Goal: Task Accomplishment & Management: Use online tool/utility

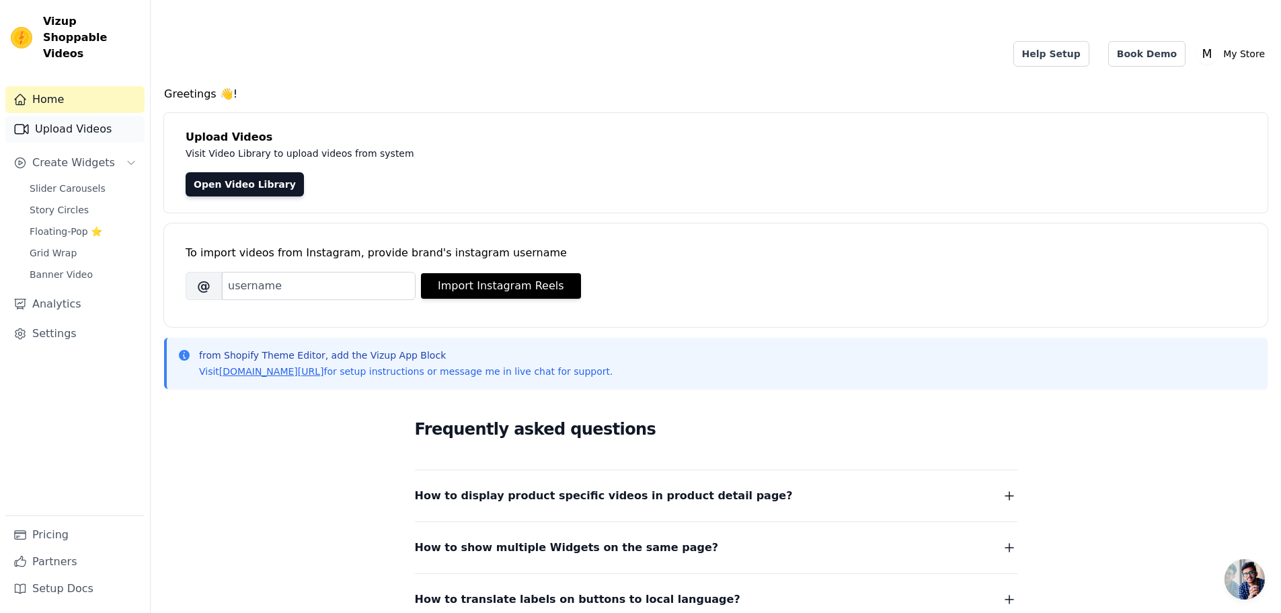
click at [102, 116] on link "Upload Videos" at bounding box center [74, 129] width 139 height 27
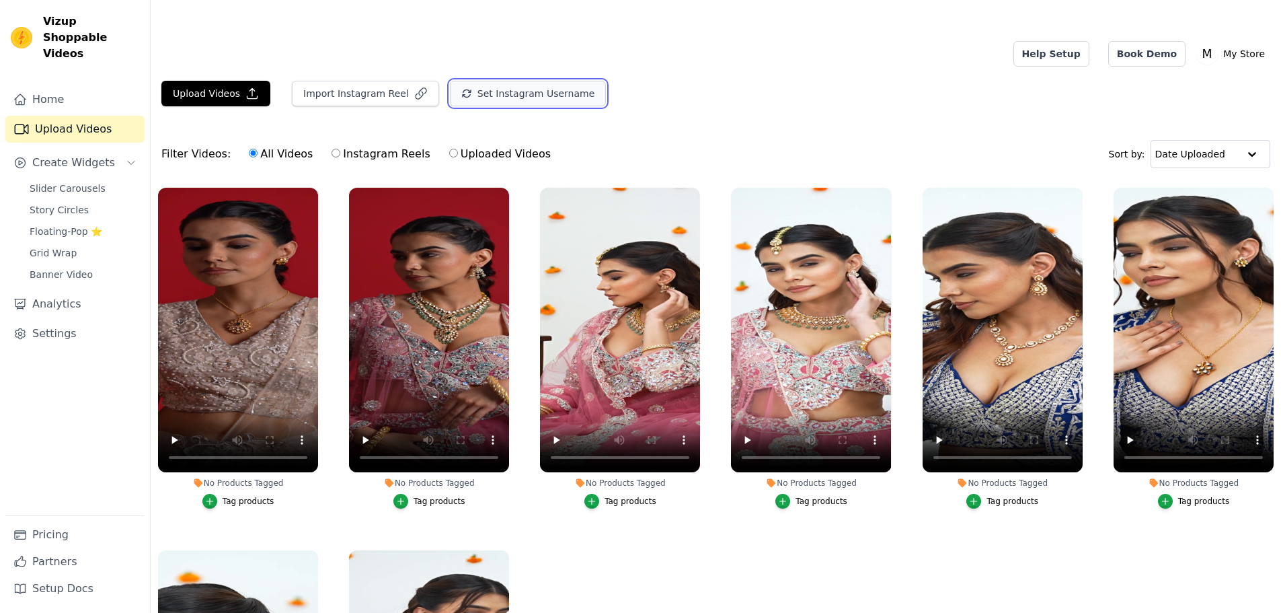
click at [451, 81] on button "Set Instagram Username" at bounding box center [528, 94] width 156 height 26
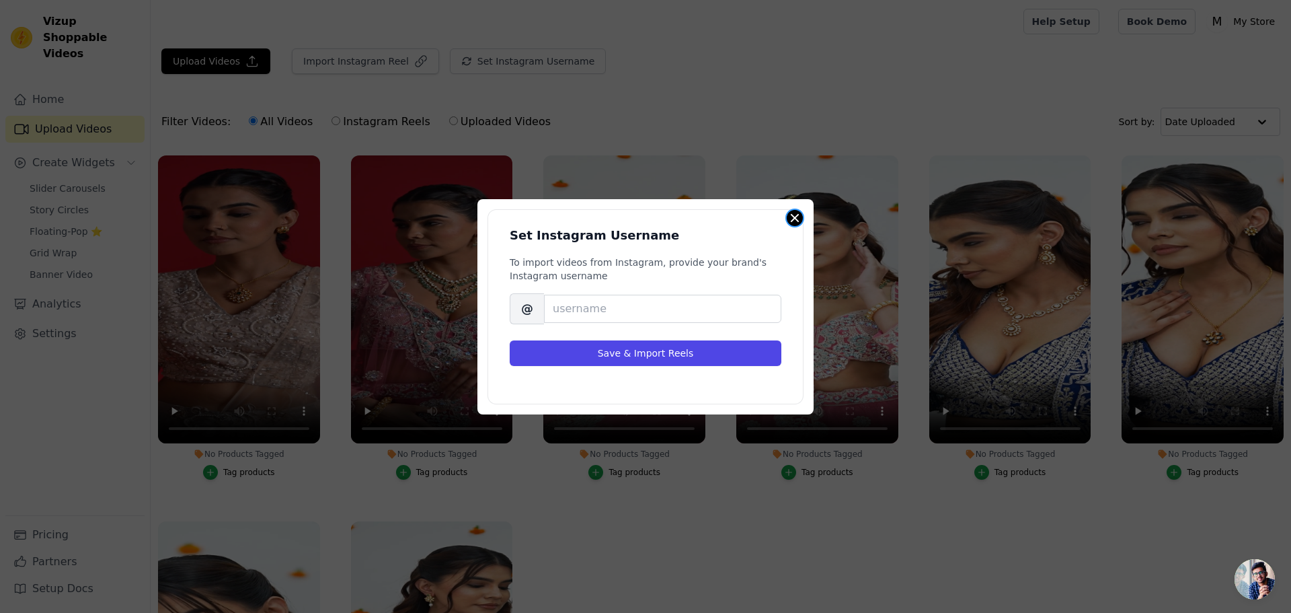
click at [794, 217] on button "Close modal" at bounding box center [795, 218] width 16 height 16
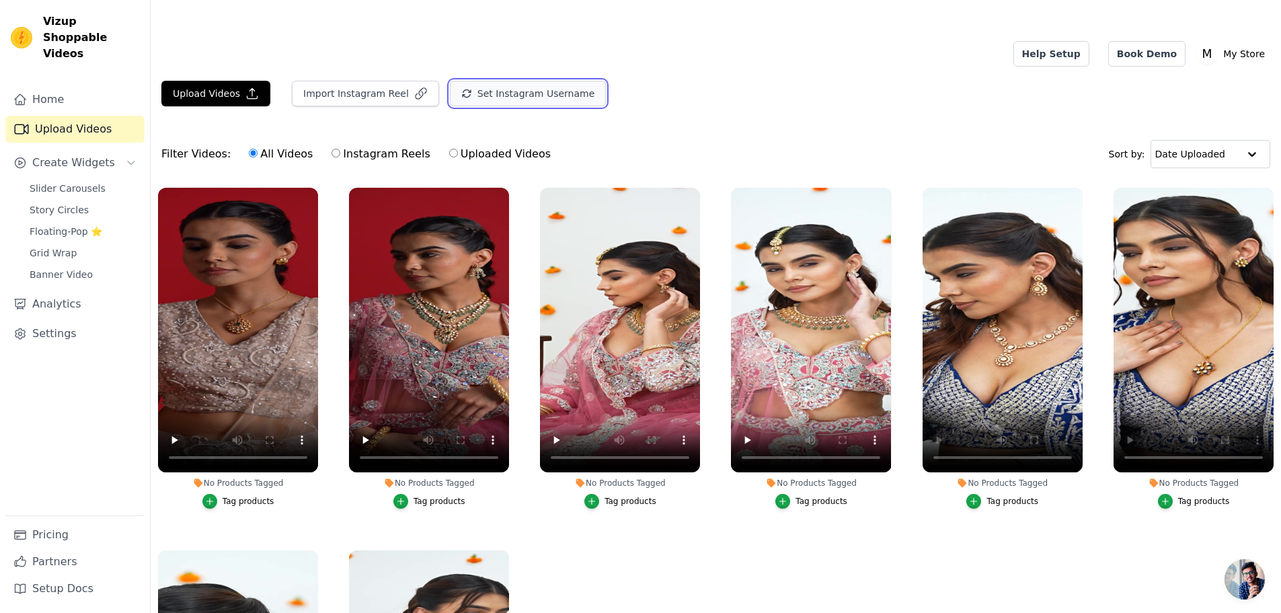
click at [450, 81] on button "Set Instagram Username" at bounding box center [528, 94] width 156 height 26
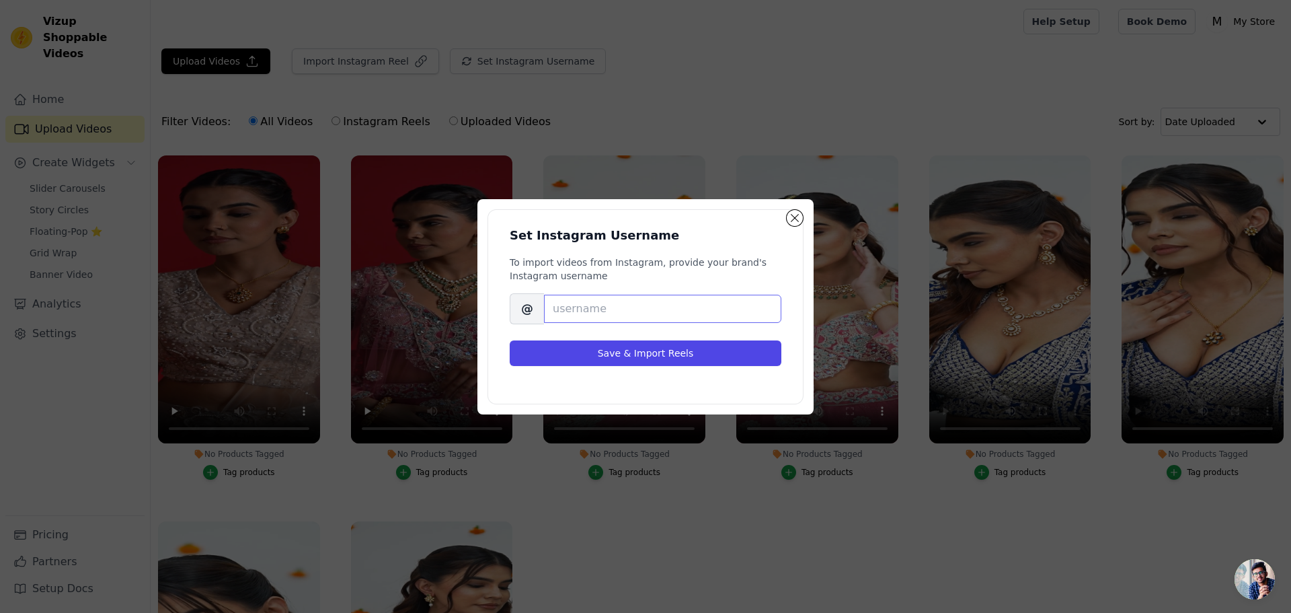
click at [578, 317] on input "Brand's Instagram Username" at bounding box center [662, 309] width 237 height 28
click at [577, 309] on input "Brand's Instagram Username" at bounding box center [662, 309] width 237 height 28
click at [592, 309] on input "Brand's Instagram Username" at bounding box center [662, 309] width 237 height 28
paste input "sarvani_jewels"
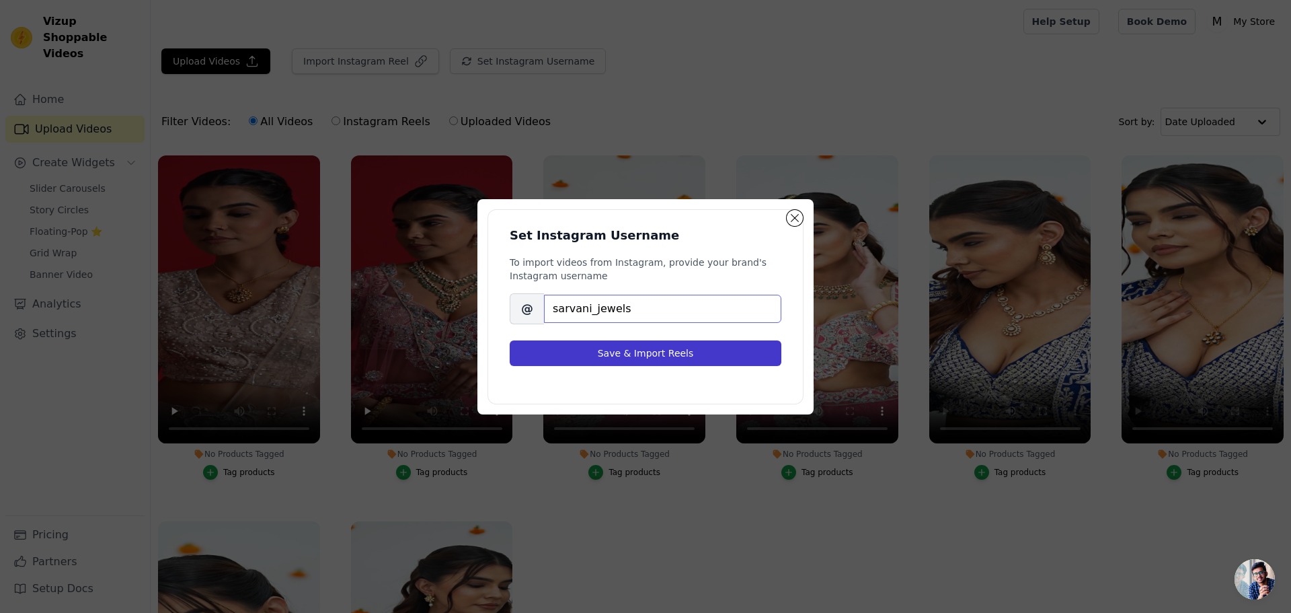
type input "sarvani_jewels"
click at [627, 348] on button "Save & Import Reels" at bounding box center [646, 353] width 272 height 26
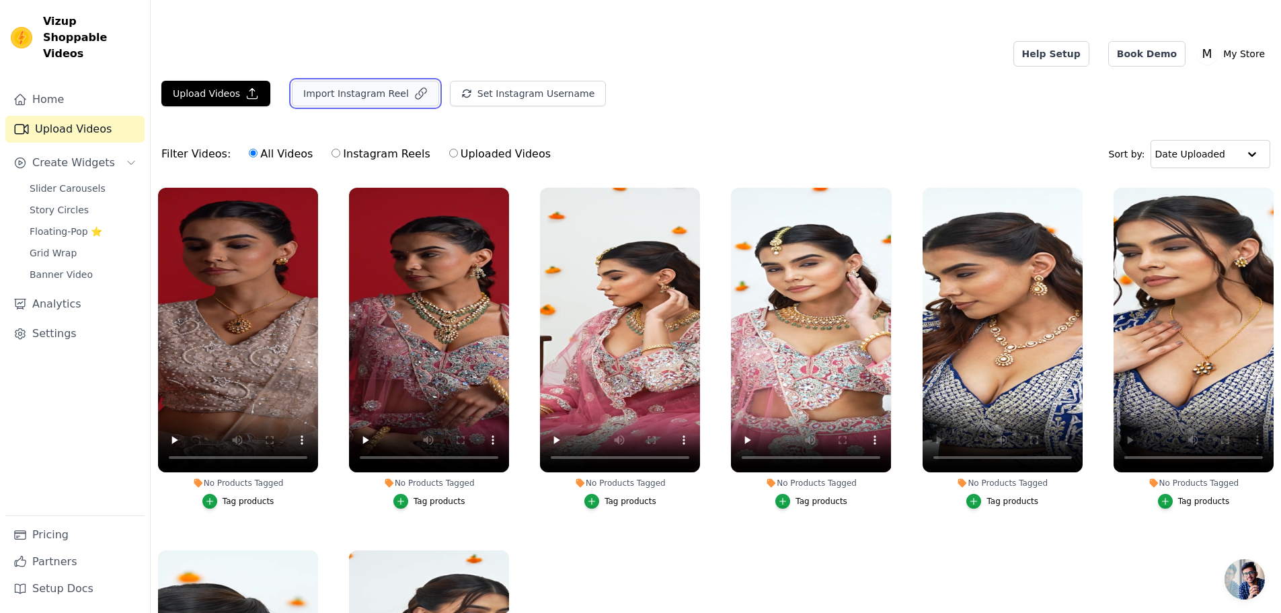
click at [356, 81] on button "Import Instagram Reel" at bounding box center [365, 94] width 147 height 26
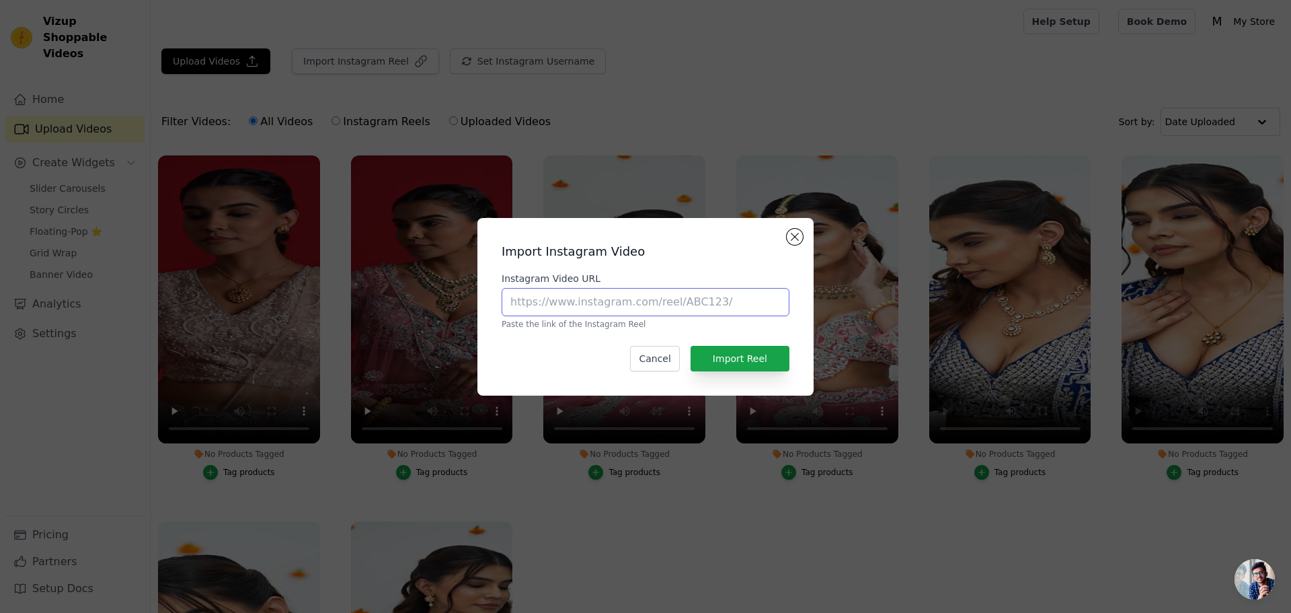
click at [590, 311] on input "Instagram Video URL" at bounding box center [646, 302] width 288 height 28
click at [791, 233] on button "Close modal" at bounding box center [795, 237] width 16 height 16
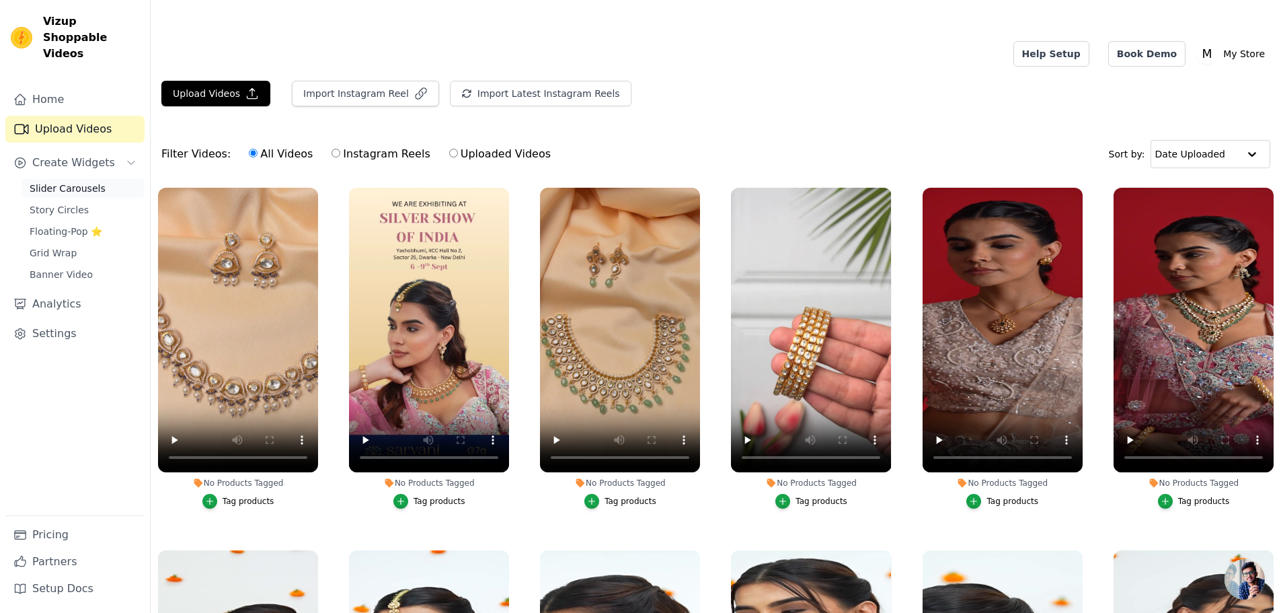
click at [79, 182] on span "Slider Carousels" at bounding box center [68, 188] width 76 height 13
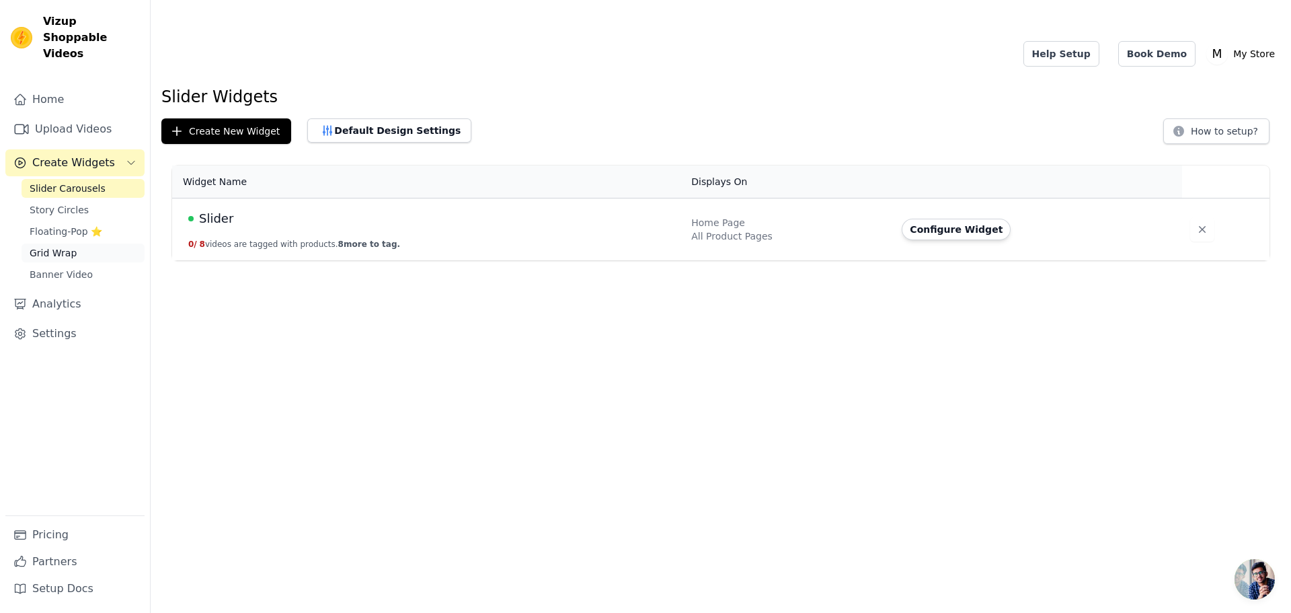
click at [75, 243] on link "Grid Wrap" at bounding box center [83, 252] width 123 height 19
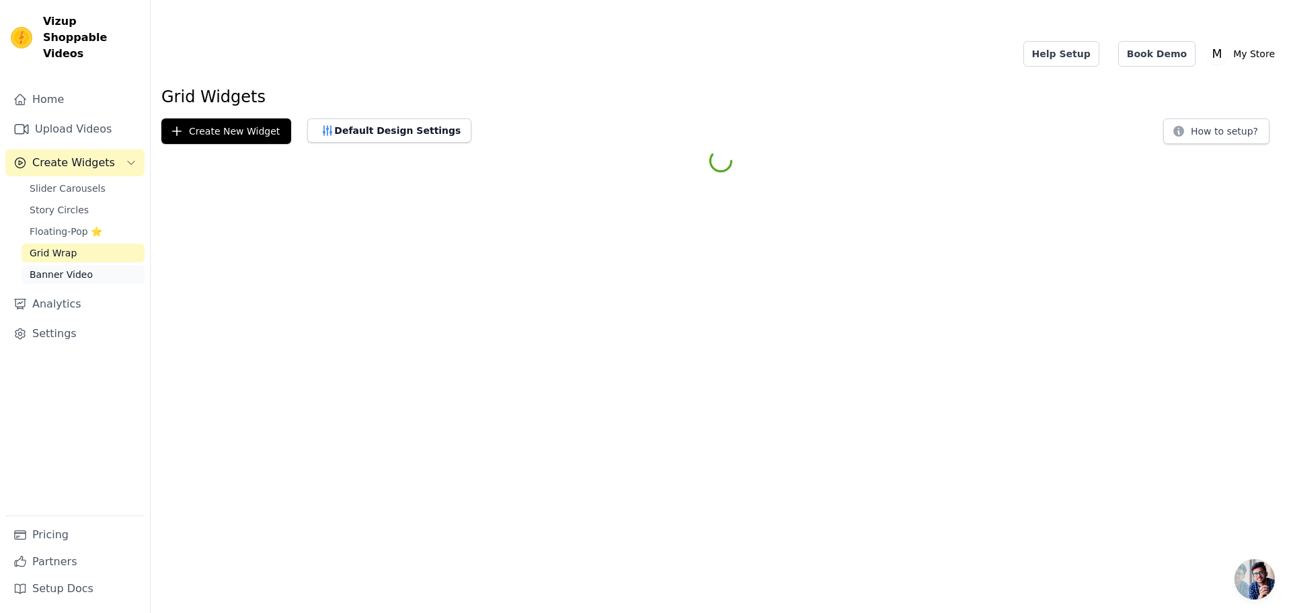
click at [80, 268] on span "Banner Video" at bounding box center [61, 274] width 63 height 13
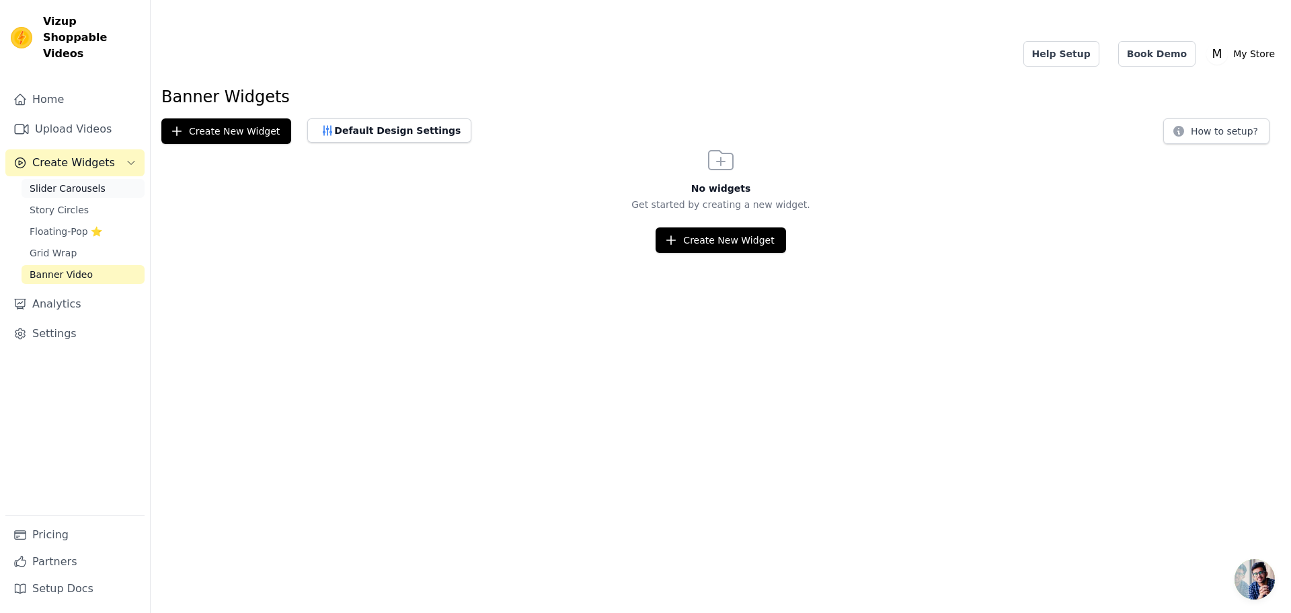
click at [65, 182] on span "Slider Carousels" at bounding box center [68, 188] width 76 height 13
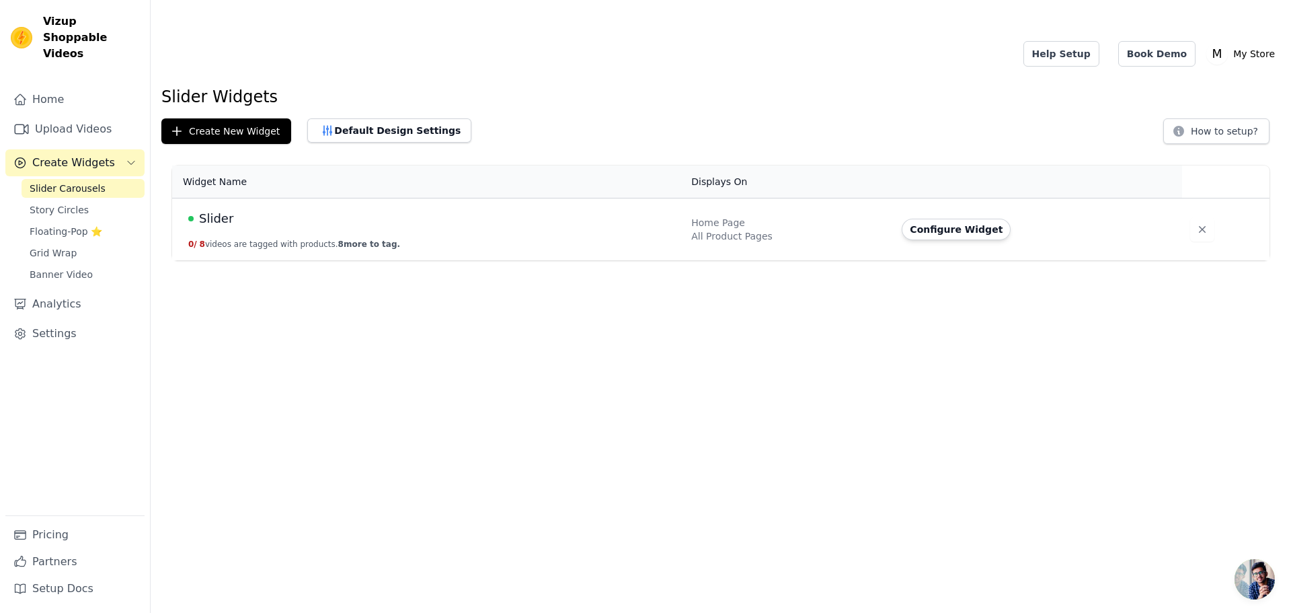
click at [215, 209] on span "Slider" at bounding box center [216, 218] width 34 height 19
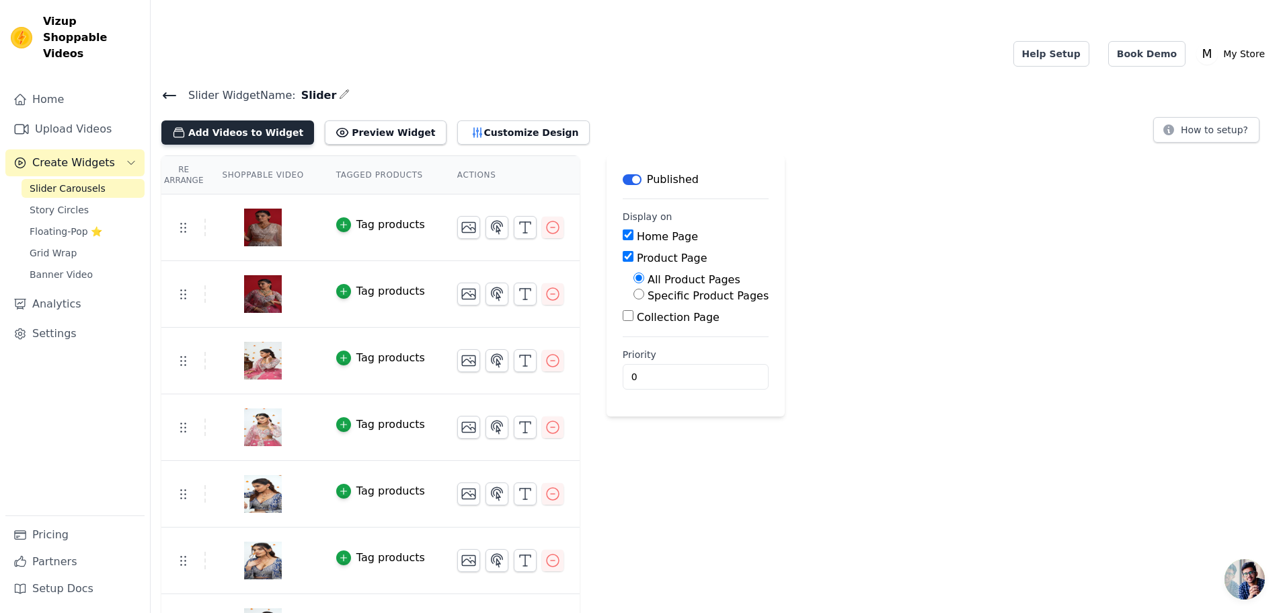
click at [258, 120] on button "Add Videos to Widget" at bounding box center [237, 132] width 153 height 24
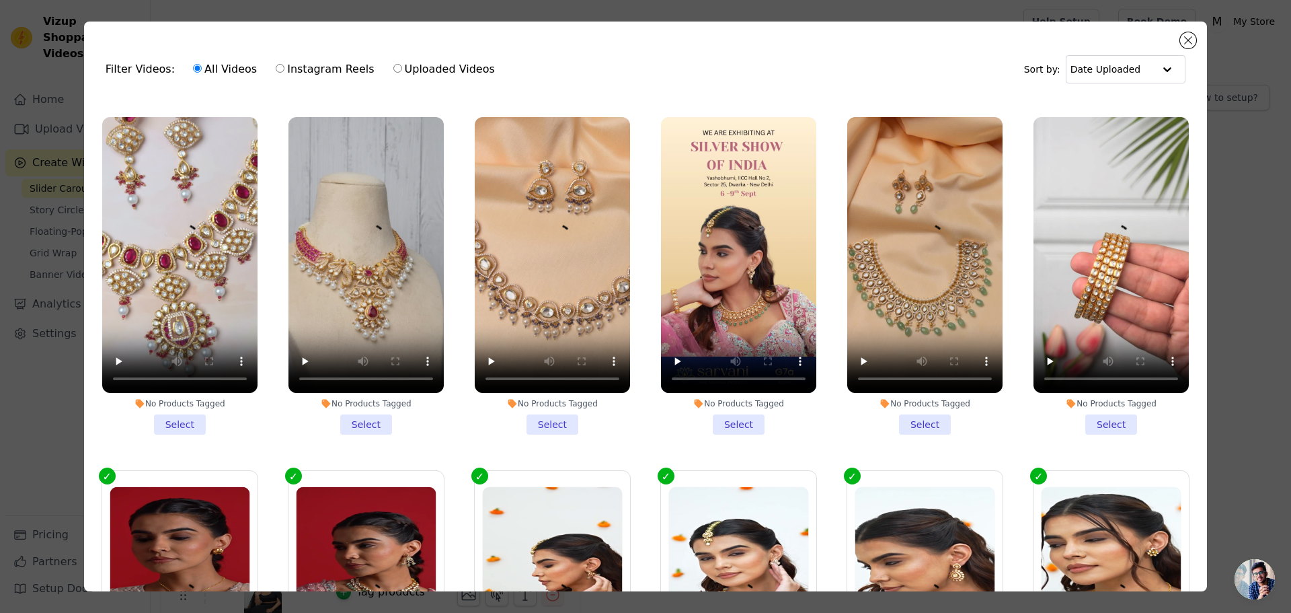
scroll to position [672, 0]
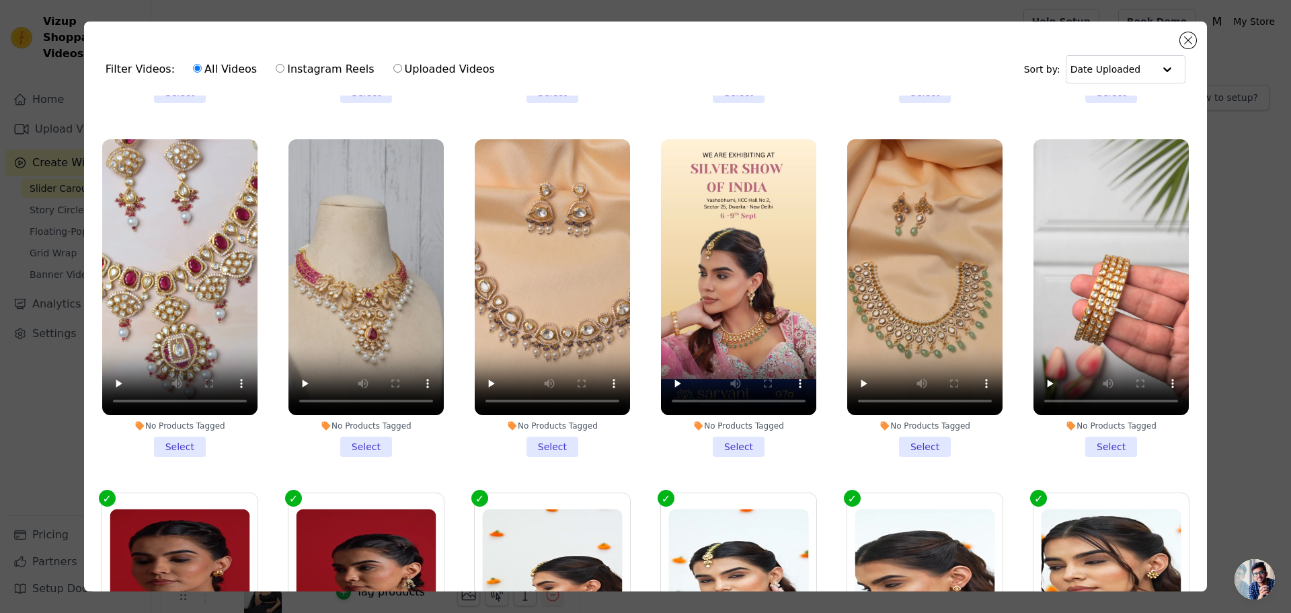
click at [919, 428] on li "No Products Tagged Select" at bounding box center [924, 298] width 155 height 318
click at [0, 0] on input "No Products Tagged Select" at bounding box center [0, 0] width 0 height 0
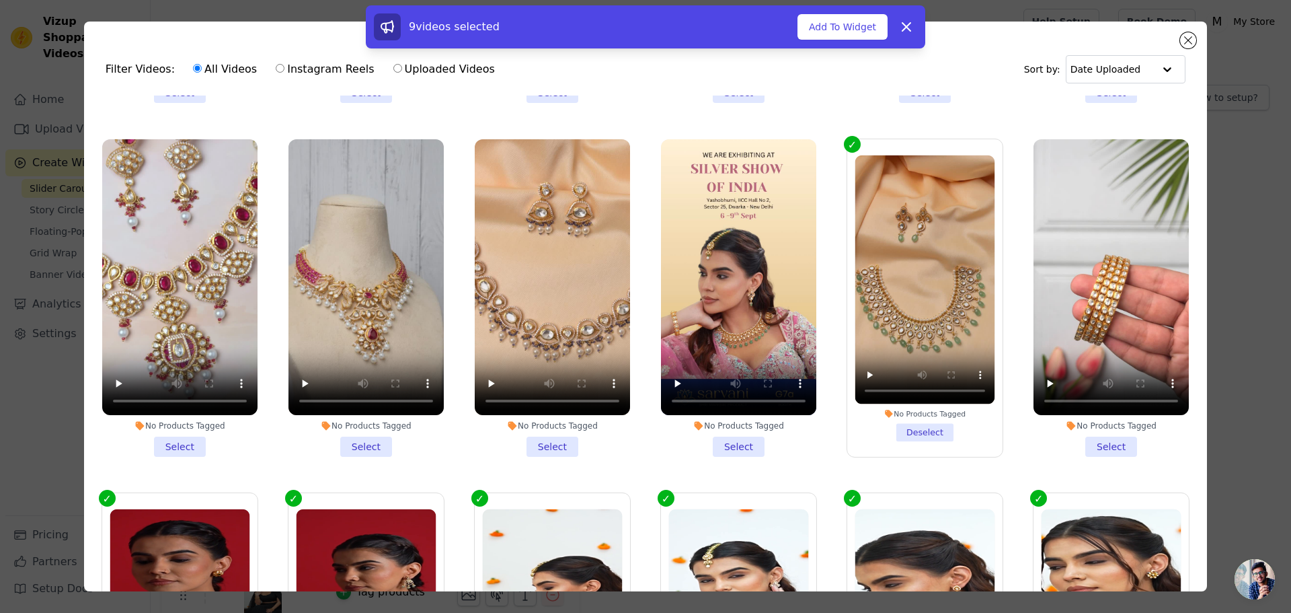
click at [1093, 432] on li "No Products Tagged Select" at bounding box center [1111, 298] width 155 height 318
click at [0, 0] on input "No Products Tagged Select" at bounding box center [0, 0] width 0 height 0
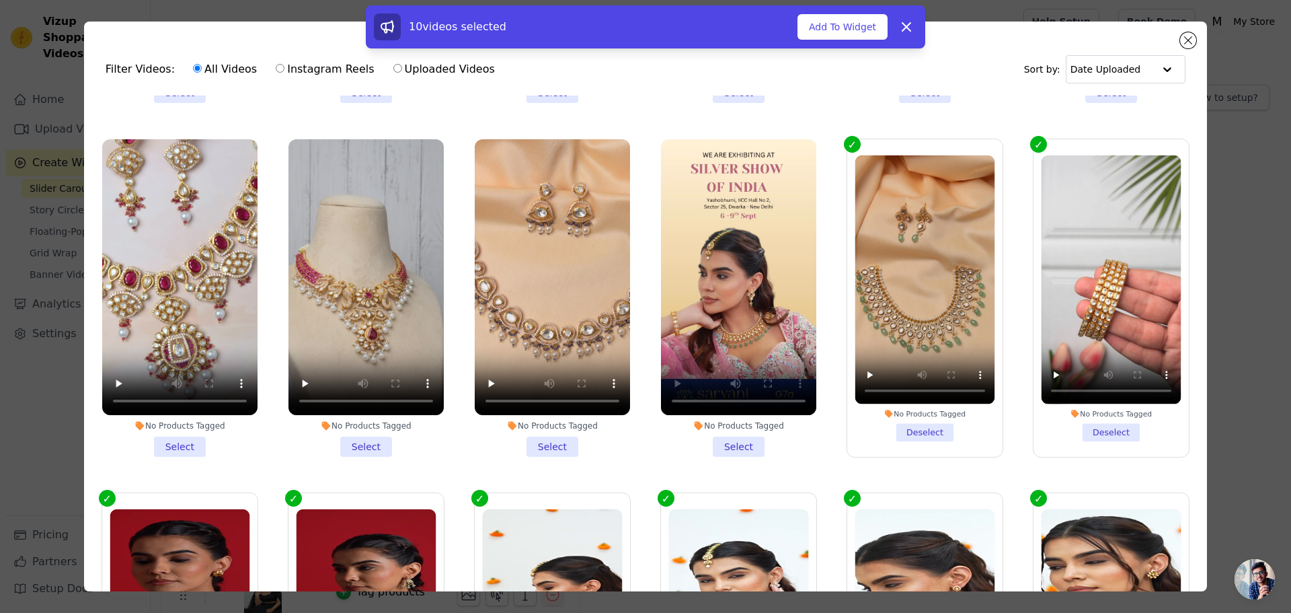
click at [718, 434] on li "No Products Tagged Select" at bounding box center [738, 298] width 155 height 318
click at [0, 0] on input "No Products Tagged Select" at bounding box center [0, 0] width 0 height 0
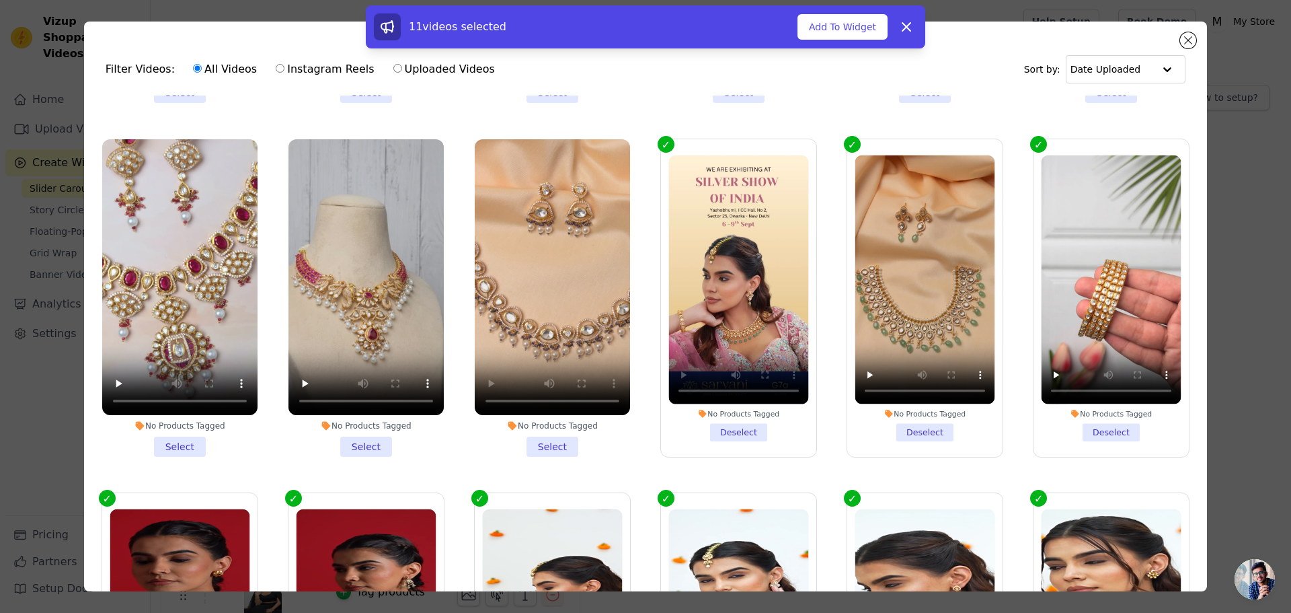
click at [537, 433] on li "No Products Tagged Select" at bounding box center [552, 298] width 155 height 318
click at [0, 0] on input "No Products Tagged Select" at bounding box center [0, 0] width 0 height 0
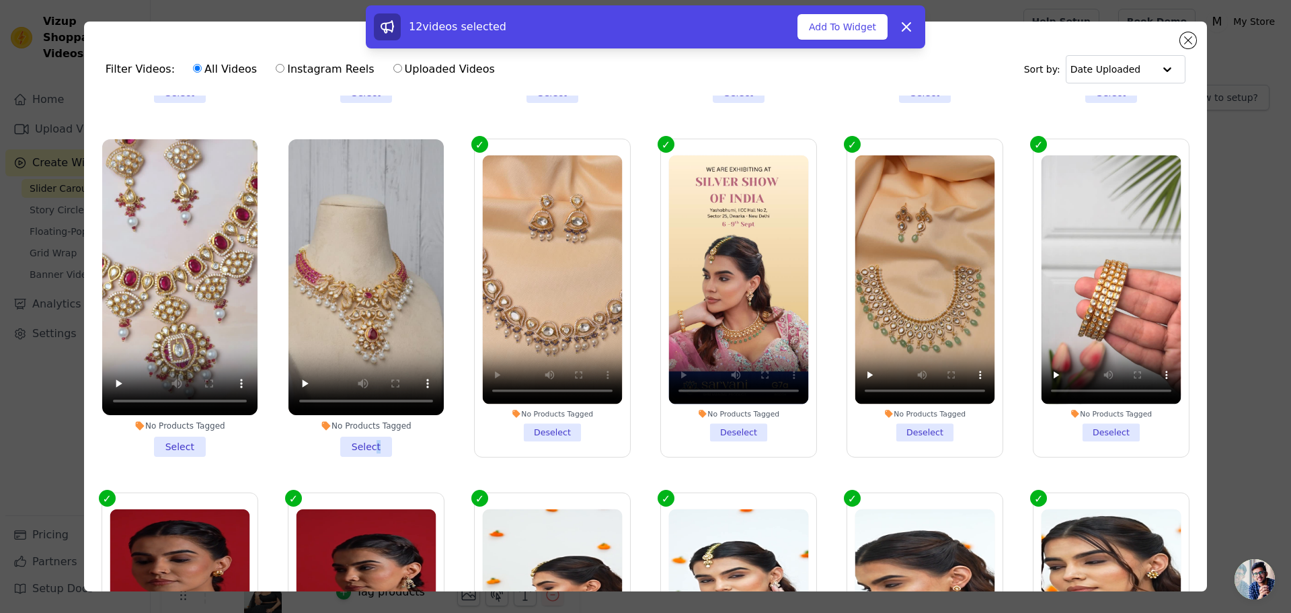
click at [373, 426] on li "No Products Tagged Select" at bounding box center [365, 298] width 155 height 318
click at [292, 455] on ul "No Products Tagged Select No Products Tagged Select No Products Tagged Select N…" at bounding box center [645, 380] width 1101 height 570
click at [357, 433] on li "No Products Tagged Select" at bounding box center [365, 298] width 155 height 318
click at [0, 0] on input "No Products Tagged Select" at bounding box center [0, 0] width 0 height 0
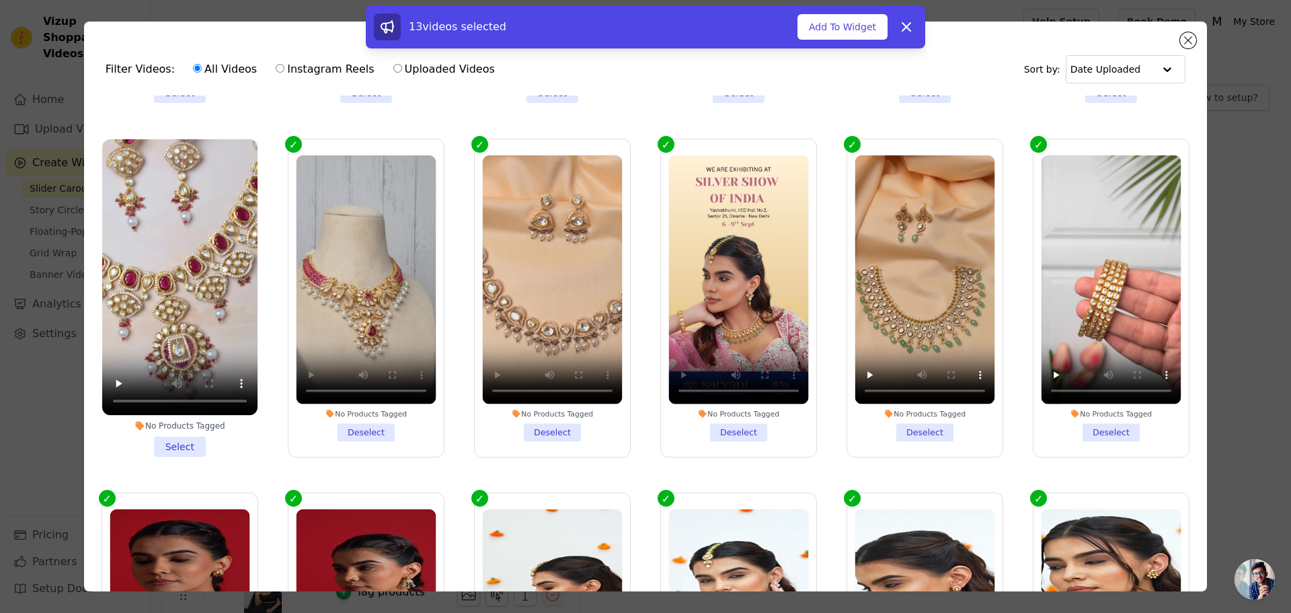
click at [178, 428] on li "No Products Tagged Select" at bounding box center [179, 298] width 155 height 318
click at [0, 0] on input "No Products Tagged Select" at bounding box center [0, 0] width 0 height 0
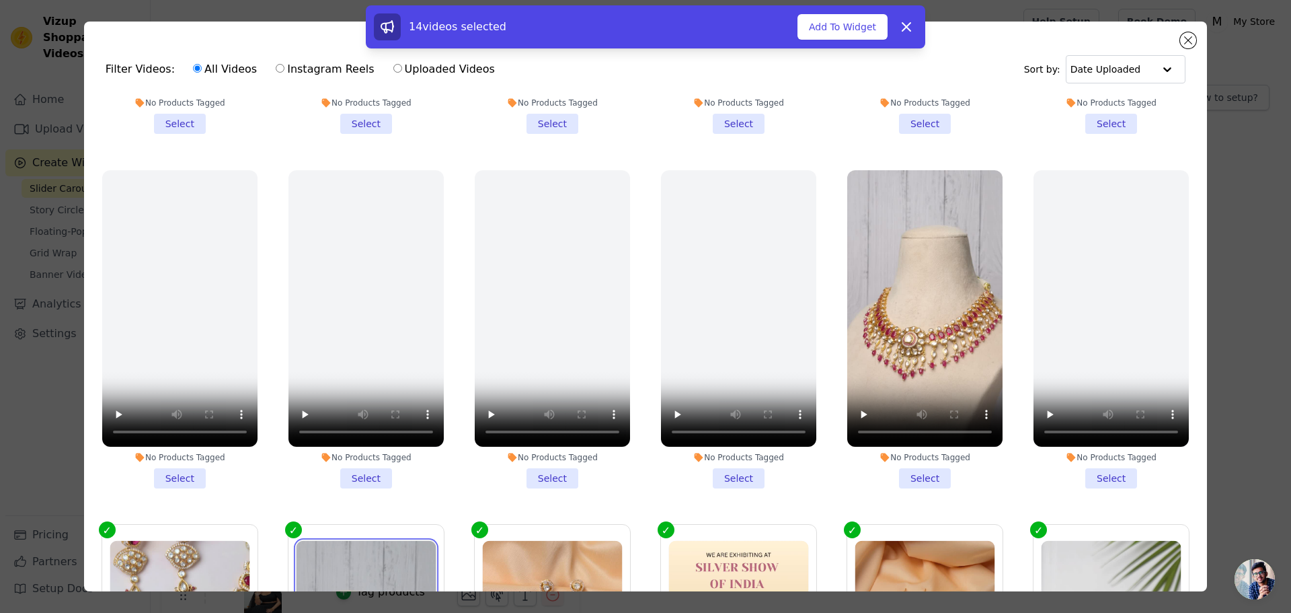
scroll to position [269, 0]
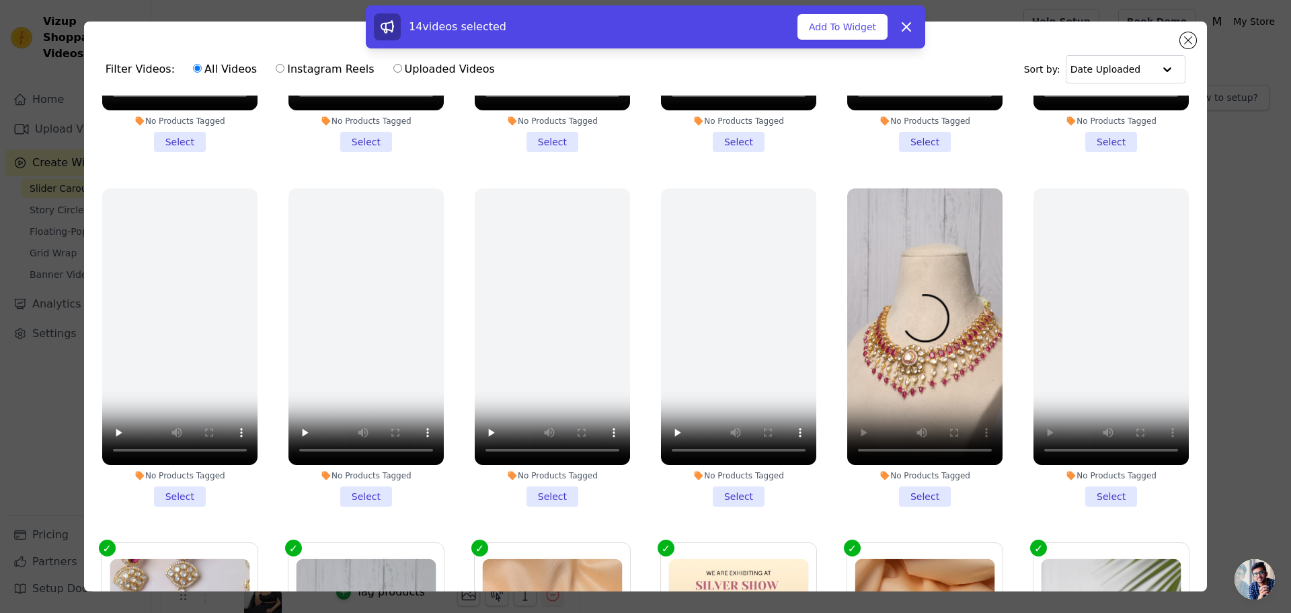
drag, startPoint x: 902, startPoint y: 484, endPoint x: 838, endPoint y: 478, distance: 64.2
click at [901, 485] on li "No Products Tagged Select" at bounding box center [924, 347] width 155 height 318
click at [0, 0] on input "No Products Tagged Select" at bounding box center [0, 0] width 0 height 0
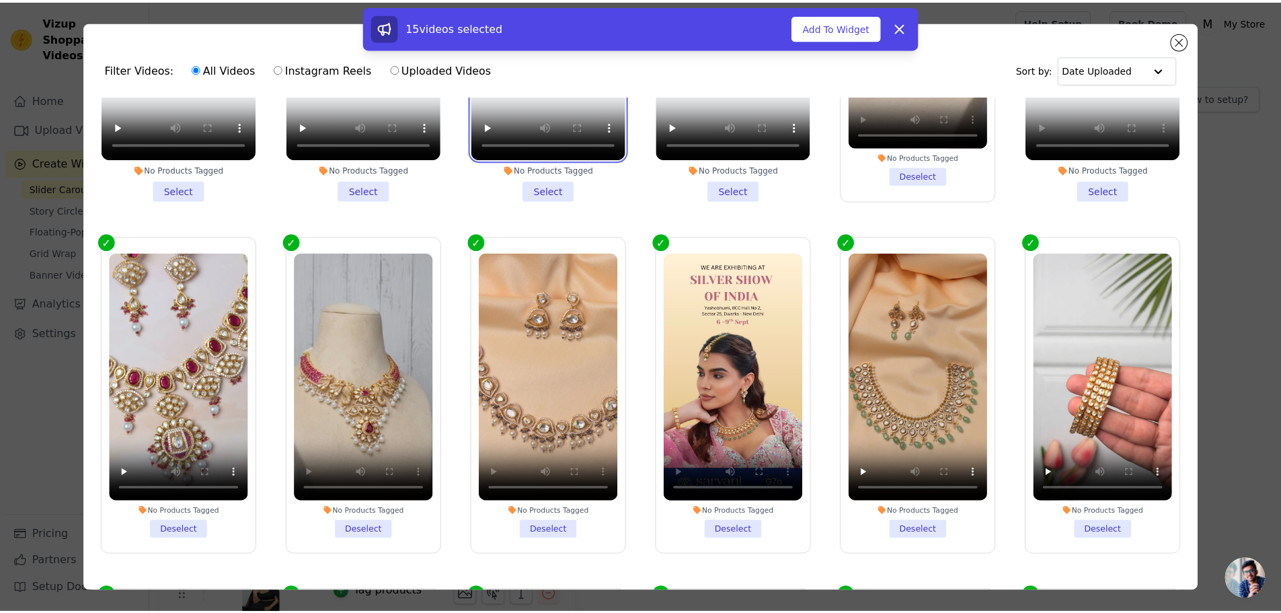
scroll to position [538, 0]
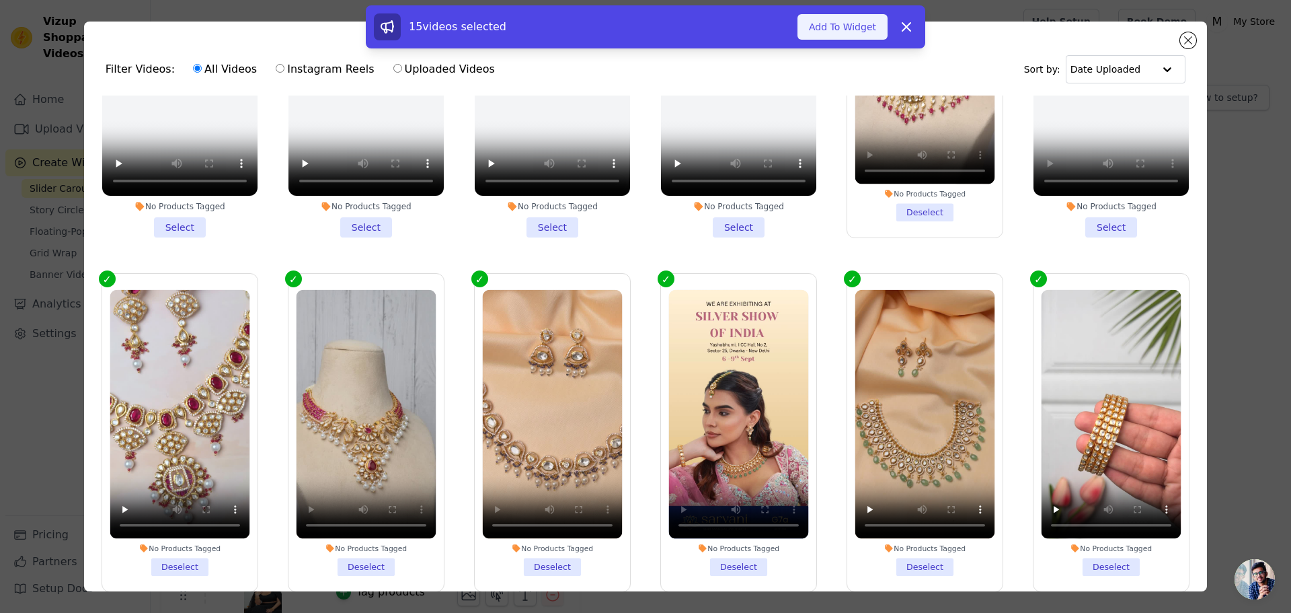
click at [823, 23] on button "Add To Widget" at bounding box center [843, 27] width 90 height 26
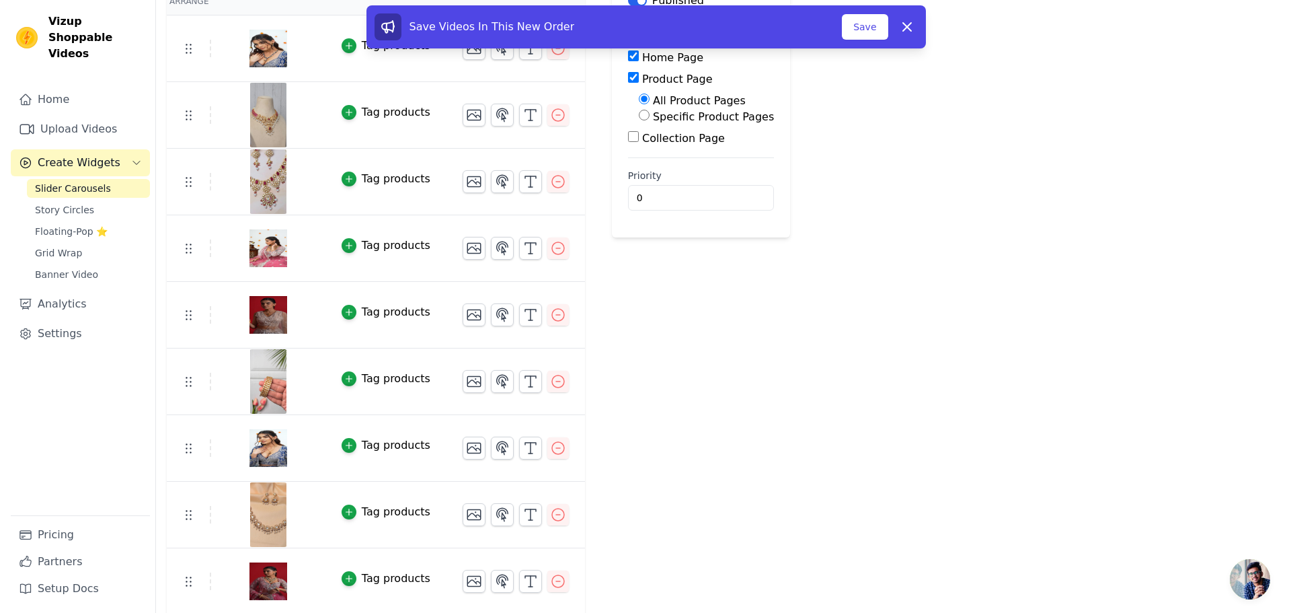
scroll to position [0, 0]
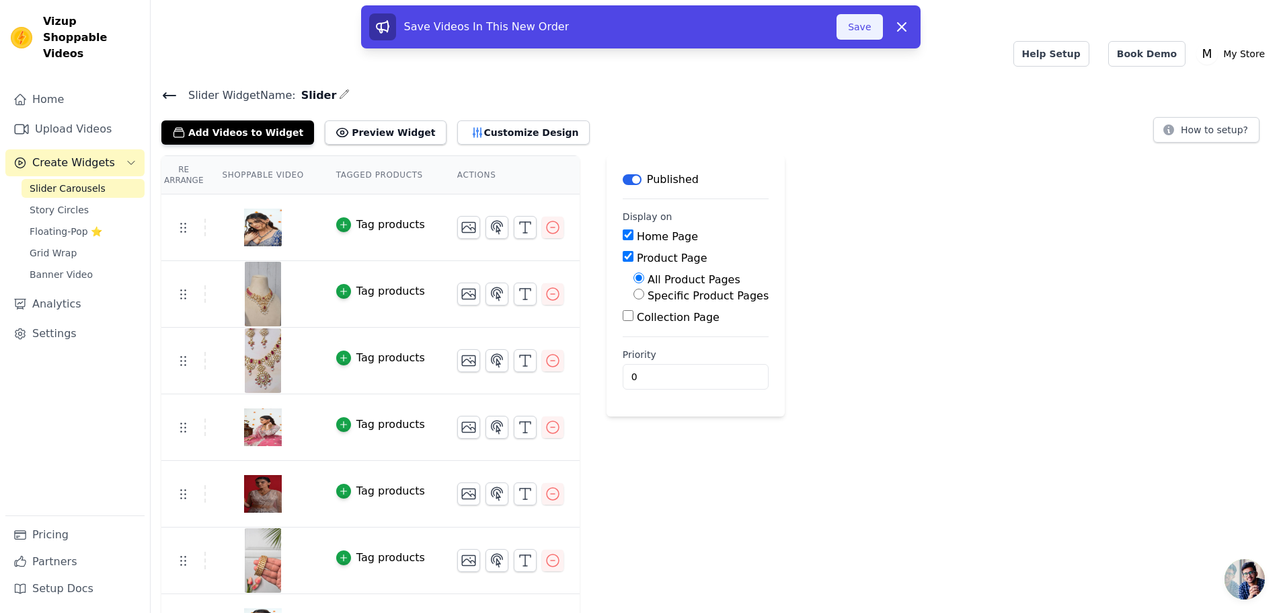
click at [857, 28] on button "Save" at bounding box center [860, 27] width 46 height 26
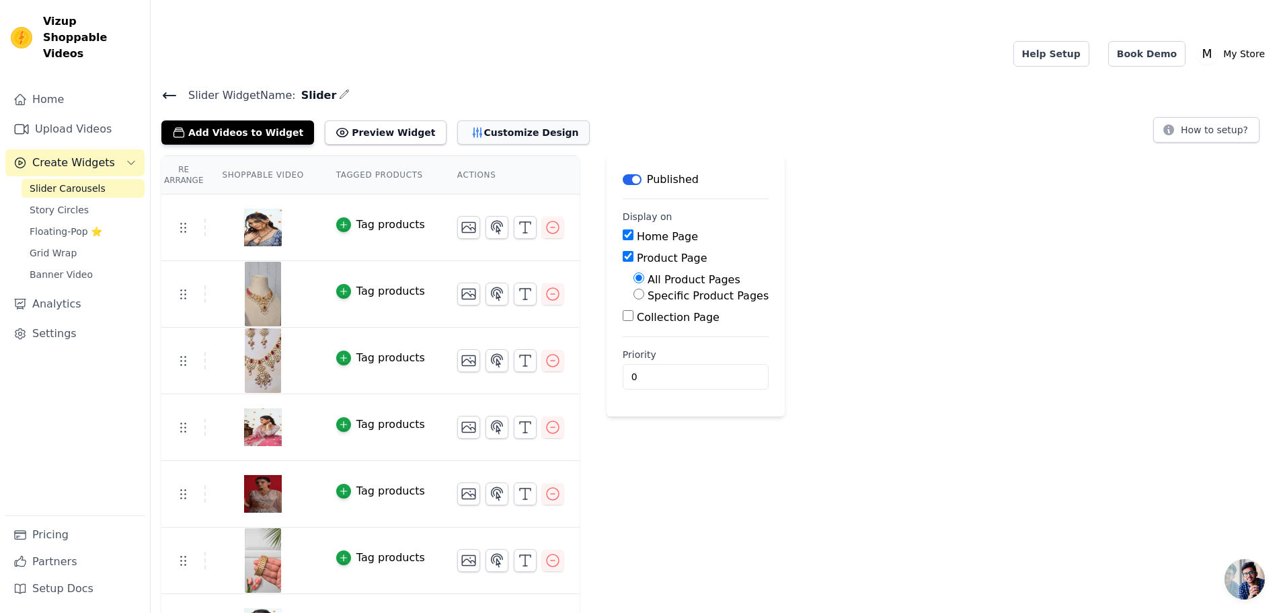
click at [469, 120] on button "Customize Design" at bounding box center [523, 132] width 132 height 24
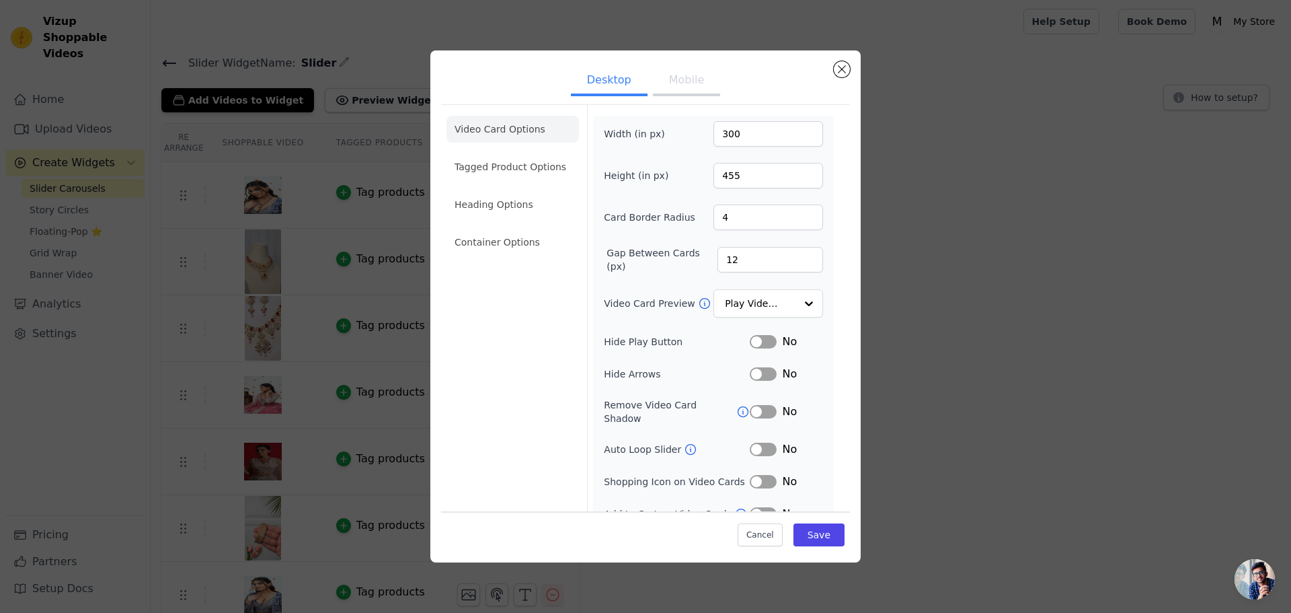
click at [675, 73] on button "Mobile" at bounding box center [686, 82] width 67 height 30
click at [603, 85] on button "Desktop" at bounding box center [609, 82] width 77 height 30
click at [795, 305] on div at bounding box center [808, 304] width 27 height 27
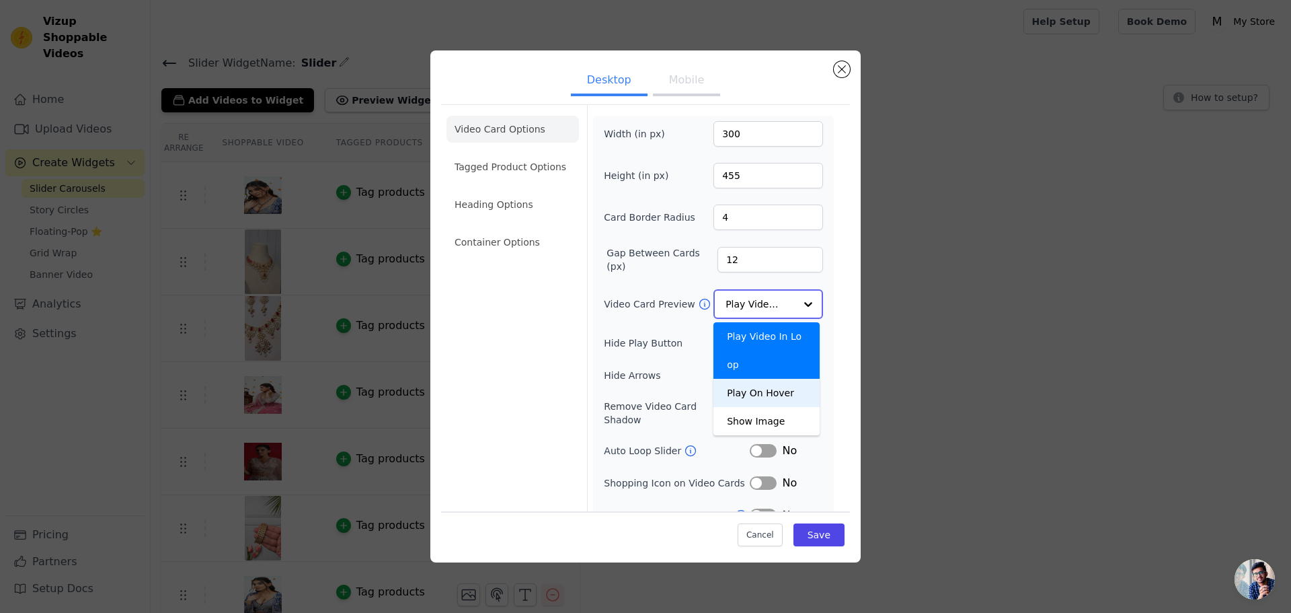
click at [767, 379] on div "Play On Hover" at bounding box center [766, 393] width 106 height 28
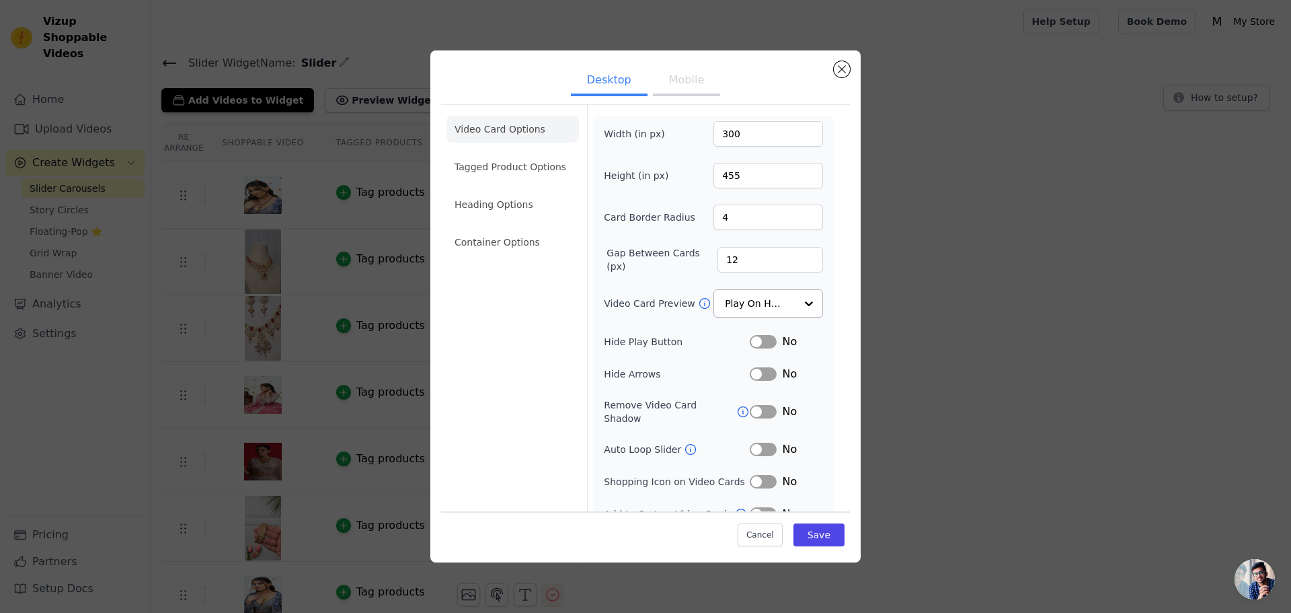
click at [806, 327] on div "Width (in px) 300 Height (in px) 455 Card Border Radius 4 Gap Between Cards (px…" at bounding box center [713, 321] width 219 height 401
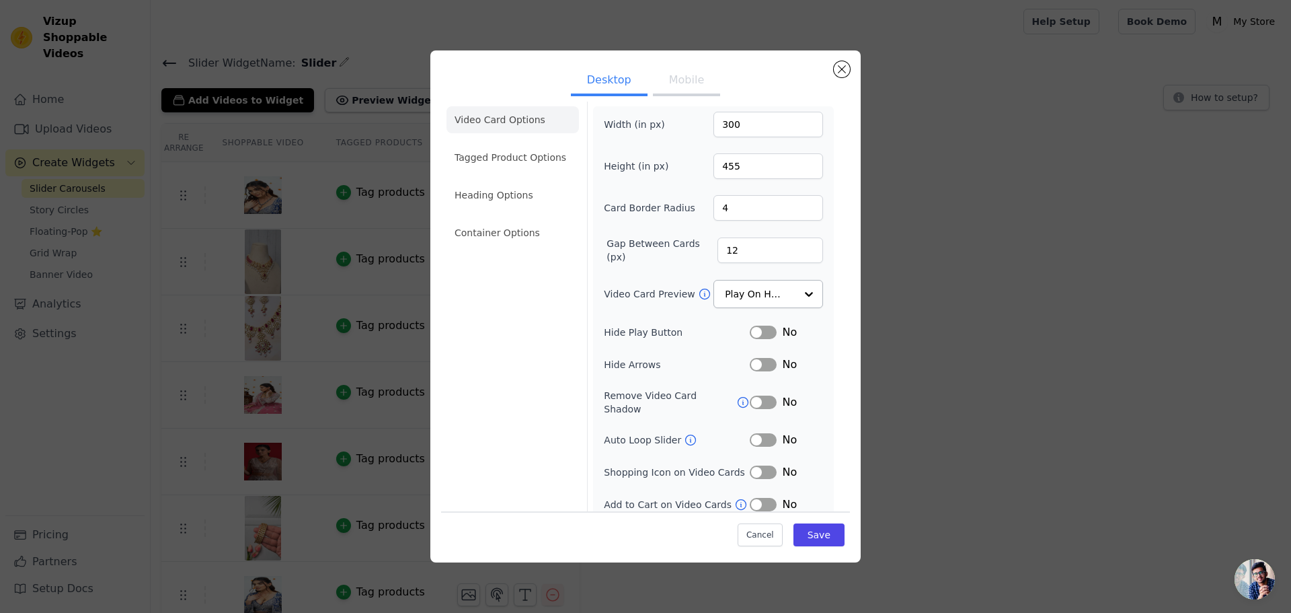
click at [684, 433] on icon at bounding box center [690, 439] width 13 height 13
click at [726, 433] on div "Auto Loop Slider" at bounding box center [677, 439] width 146 height 13
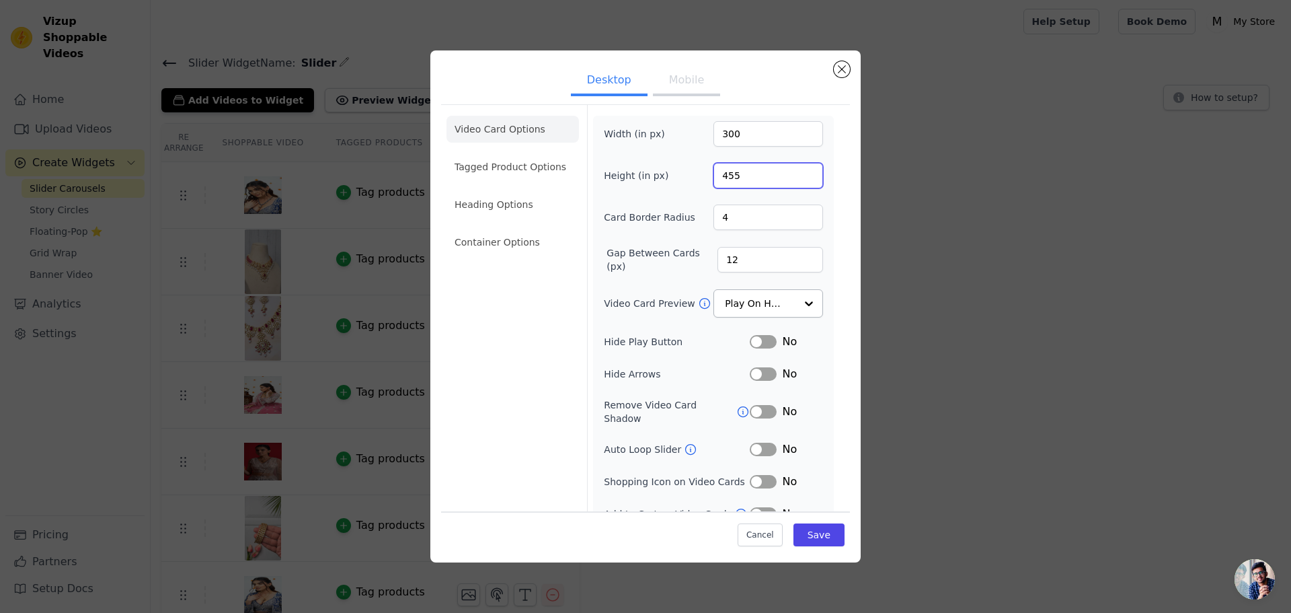
click at [755, 171] on input "455" at bounding box center [768, 176] width 110 height 26
type input "480"
click at [832, 221] on div "Video Card Options Tagged Product Options Heading Options Container Options Wid…" at bounding box center [645, 318] width 409 height 428
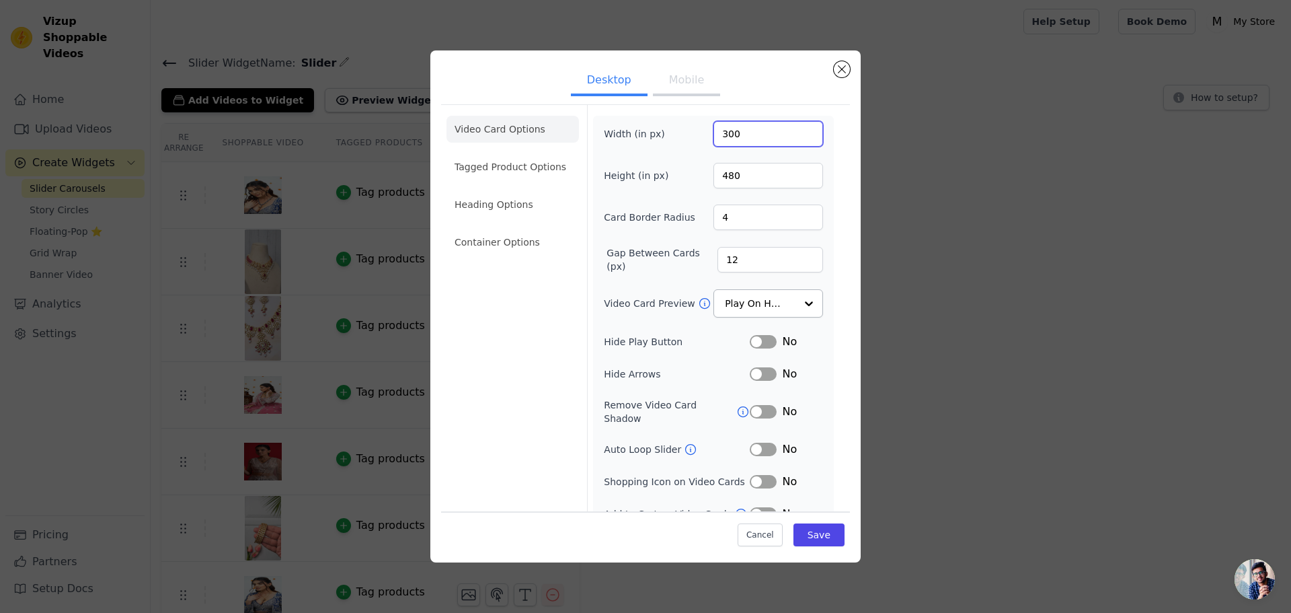
click at [748, 132] on input "300" at bounding box center [768, 134] width 110 height 26
type input "270"
click at [830, 176] on div "Video Card Options Tagged Product Options Heading Options Container Options Wid…" at bounding box center [645, 318] width 409 height 428
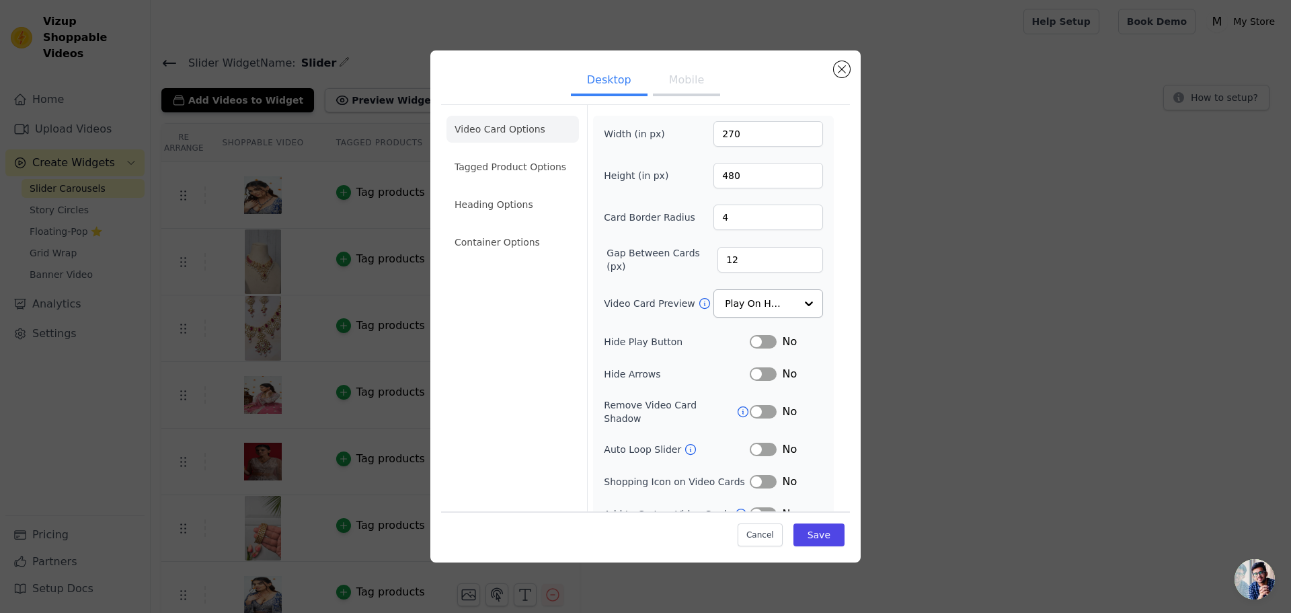
click at [674, 84] on button "Mobile" at bounding box center [686, 82] width 67 height 30
click at [736, 132] on input "270" at bounding box center [768, 134] width 110 height 26
click at [829, 224] on div "Video Card Options Tagged Product Options Heading Options Container Options Wid…" at bounding box center [645, 334] width 409 height 461
click at [601, 82] on button "Desktop" at bounding box center [609, 82] width 77 height 30
click at [501, 161] on li "Tagged Product Options" at bounding box center [513, 166] width 132 height 27
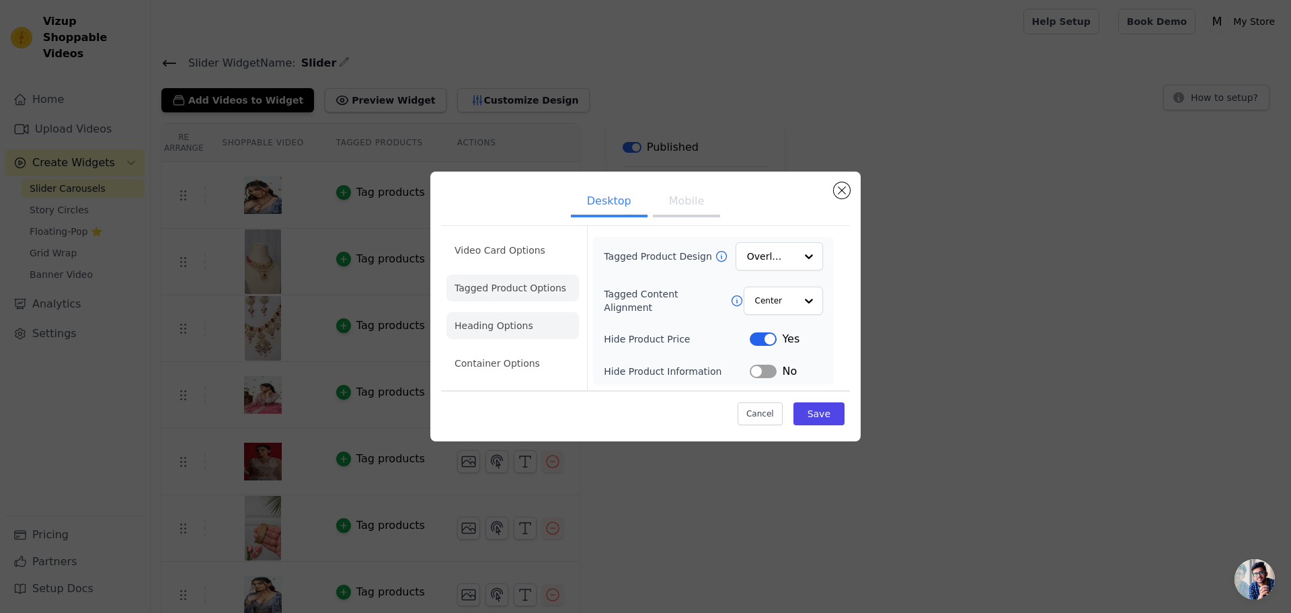
click at [506, 320] on li "Heading Options" at bounding box center [513, 325] width 132 height 27
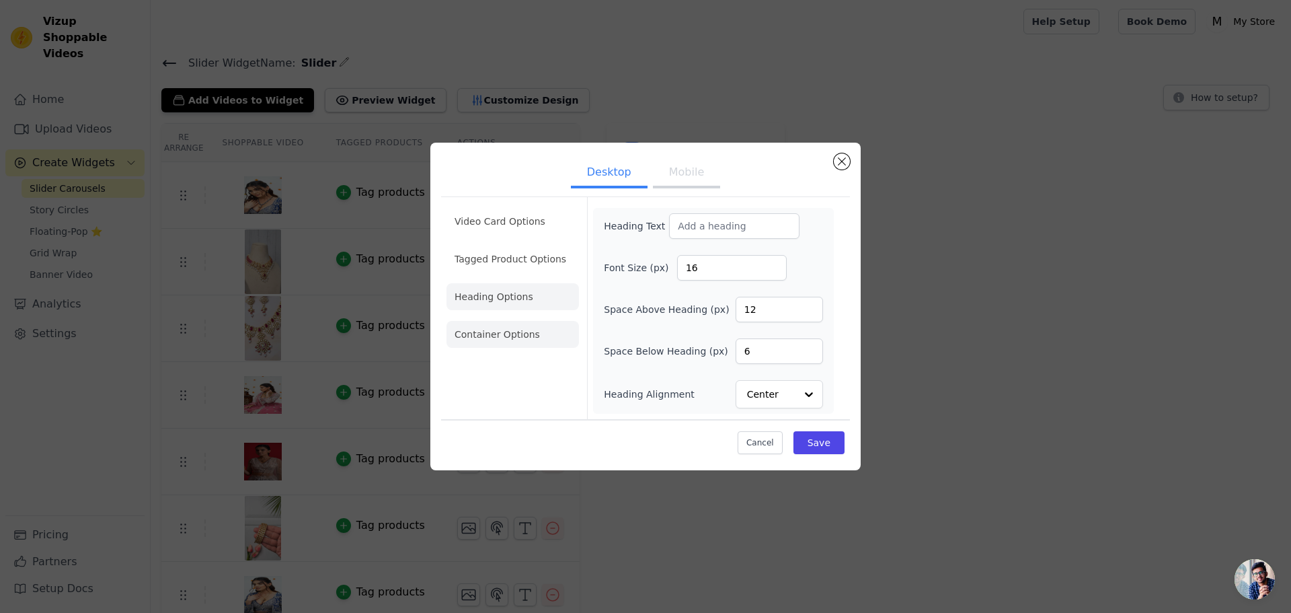
click at [516, 336] on li "Container Options" at bounding box center [513, 334] width 132 height 27
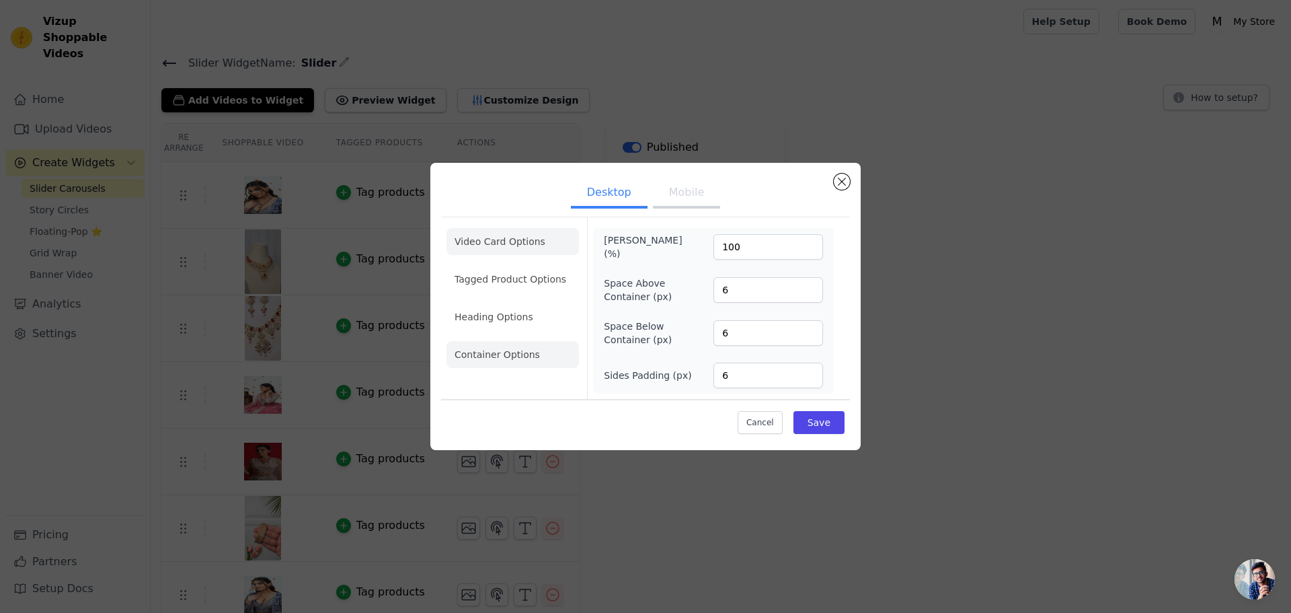
click at [498, 241] on li "Video Card Options" at bounding box center [513, 241] width 132 height 27
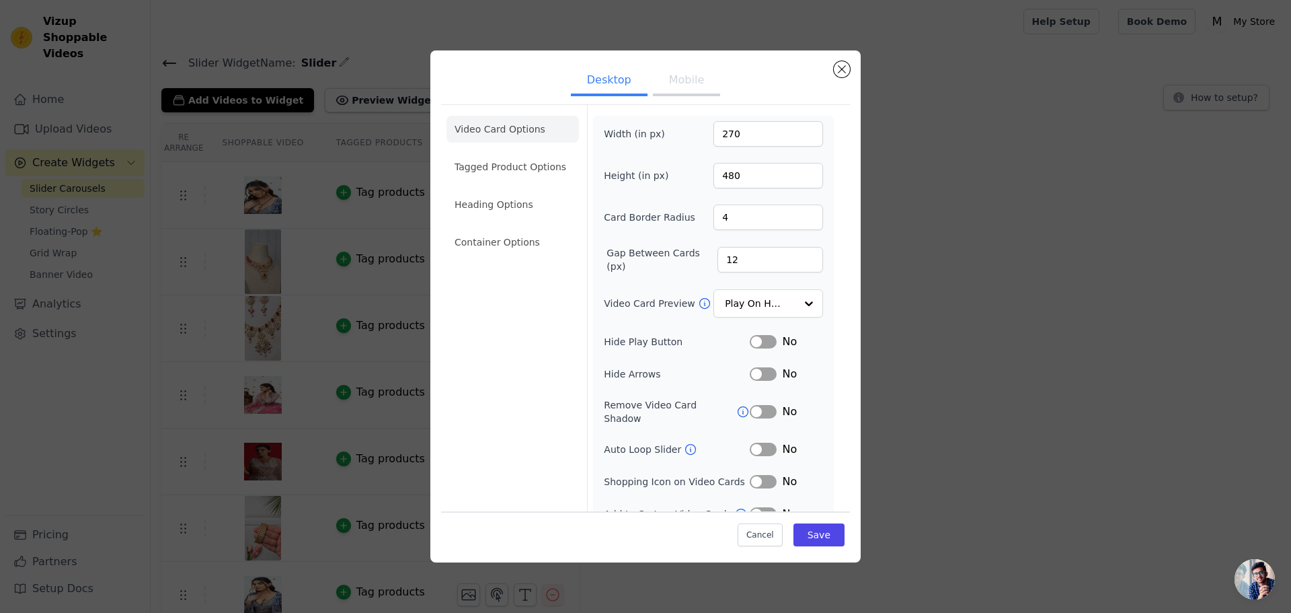
click at [711, 366] on div "Hide Arrows Label No" at bounding box center [713, 374] width 219 height 16
click at [800, 533] on button "Save" at bounding box center [819, 534] width 51 height 23
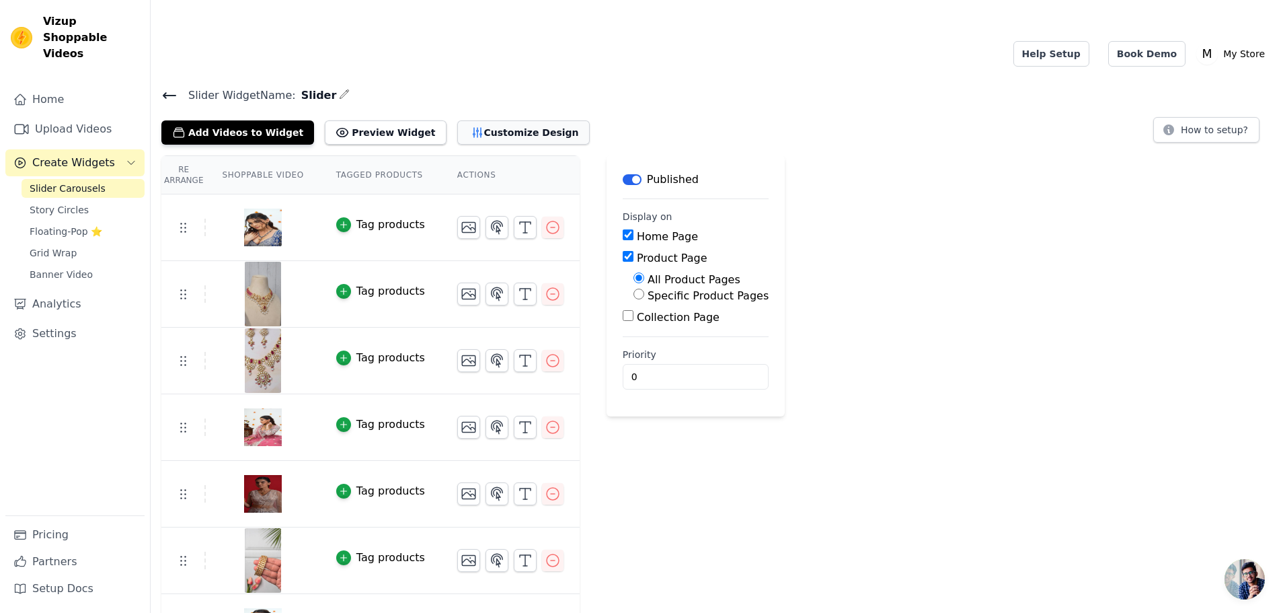
click at [459, 120] on button "Customize Design" at bounding box center [523, 132] width 132 height 24
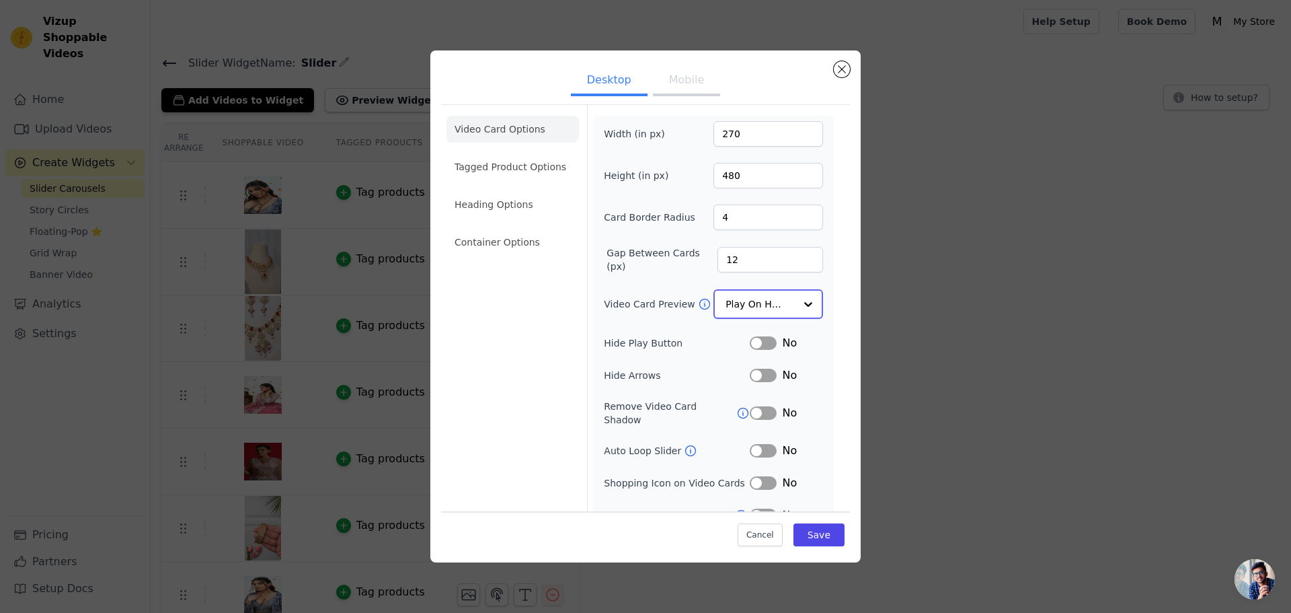
click at [750, 302] on input "Video Card Preview" at bounding box center [760, 304] width 69 height 27
click at [750, 333] on div "Play Video In Loop" at bounding box center [766, 350] width 106 height 56
click at [808, 530] on button "Save" at bounding box center [819, 534] width 51 height 23
